Goal: Navigation & Orientation: Find specific page/section

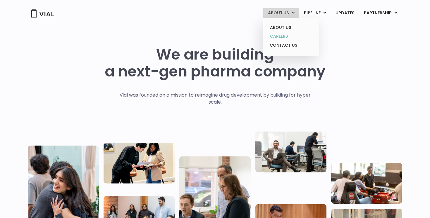
click at [286, 38] on link "CAREERS" at bounding box center [290, 36] width 51 height 9
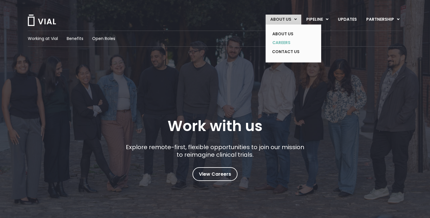
click at [284, 41] on link "CAREERS" at bounding box center [289, 42] width 43 height 9
click at [287, 31] on link "ABOUT US" at bounding box center [289, 34] width 43 height 9
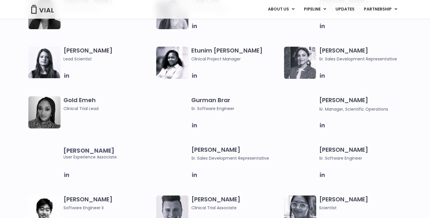
scroll to position [691, 0]
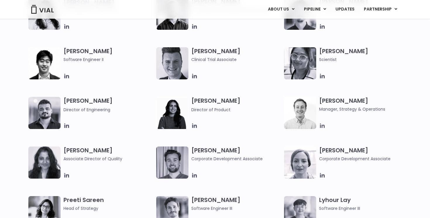
click at [322, 126] on icon at bounding box center [322, 126] width 5 height 5
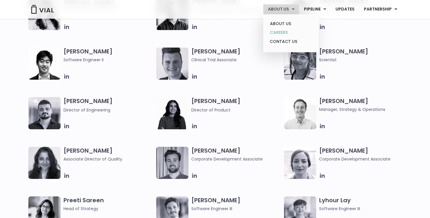
scroll to position [691, 0]
click at [280, 33] on link "CAREERS" at bounding box center [290, 32] width 51 height 9
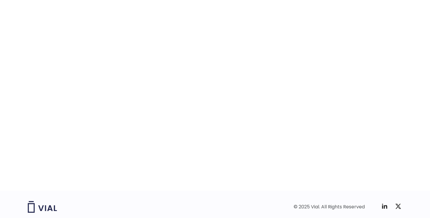
click at [390, 91] on div "career opportunities Explore our open roles" at bounding box center [215, 65] width 374 height 251
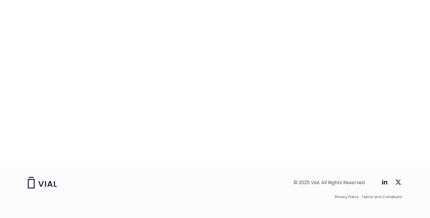
scroll to position [927, 0]
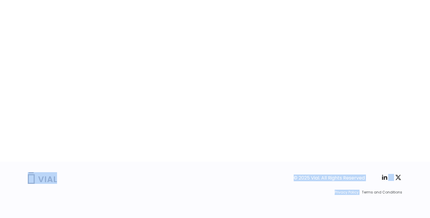
drag, startPoint x: 385, startPoint y: 45, endPoint x: 379, endPoint y: 186, distance: 140.5
